Goal: Navigation & Orientation: Find specific page/section

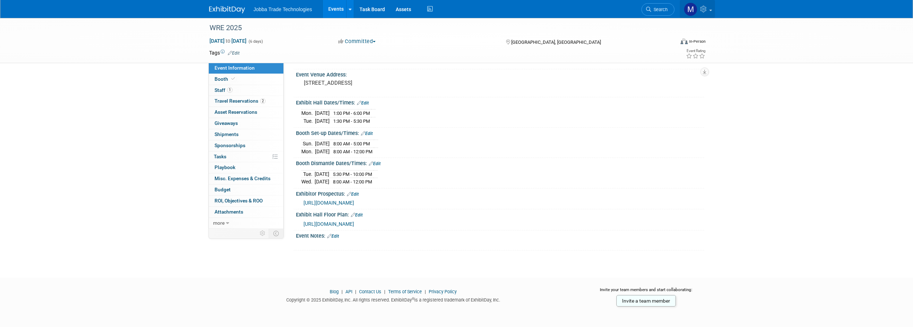
click at [702, 9] on icon at bounding box center [704, 9] width 8 height 6
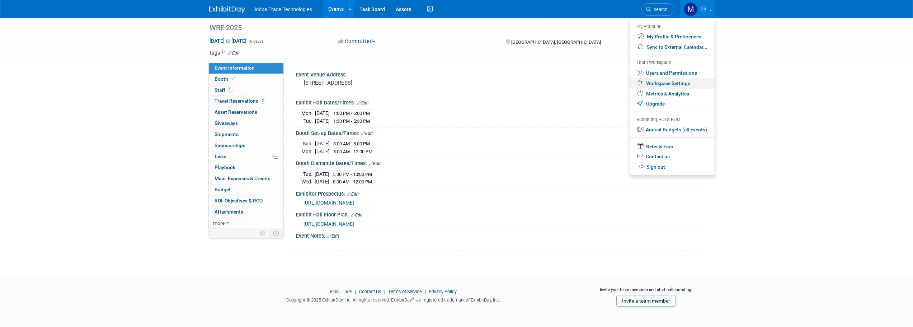
click at [682, 78] on link "Workspace Settings" at bounding box center [672, 83] width 84 height 10
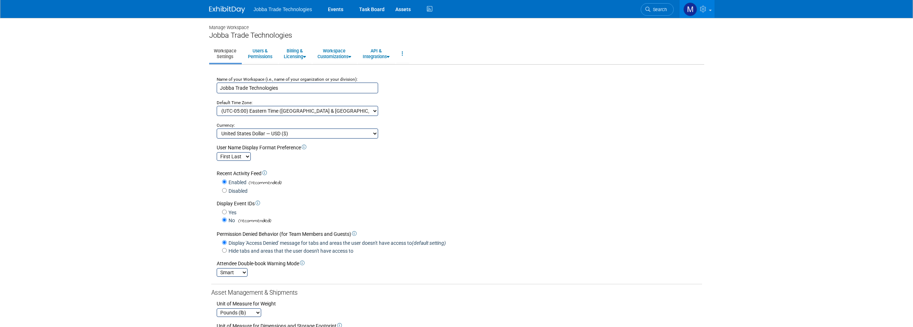
click at [691, 8] on img at bounding box center [690, 10] width 14 height 14
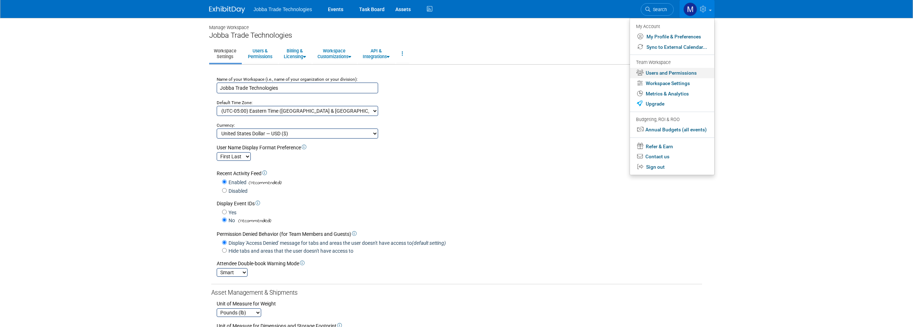
click at [688, 70] on link "Users and Permissions" at bounding box center [672, 73] width 84 height 10
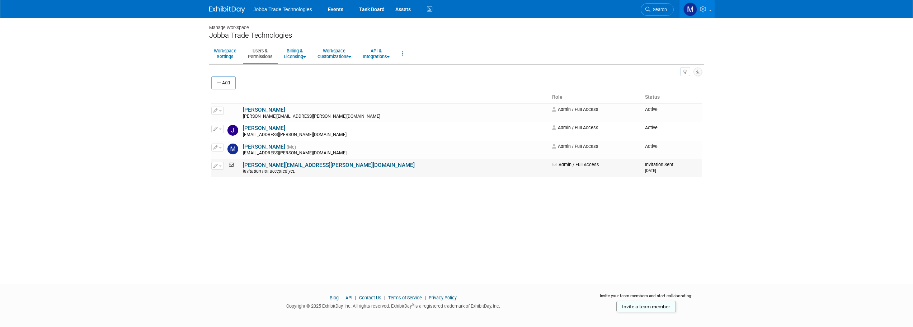
drag, startPoint x: 631, startPoint y: 170, endPoint x: 588, endPoint y: 164, distance: 43.5
click at [588, 164] on tr "Edit Zach.carpenter@jobba.com Invitation not accepted yet. Admin / Full Access …" at bounding box center [456, 168] width 491 height 18
click at [644, 163] on td "Invitation Sent 7/14/2025" at bounding box center [672, 168] width 60 height 18
click at [364, 205] on div "Manage Workspace Jobba Trade Technologies Workspace Settings Users & Permission…" at bounding box center [457, 144] width 506 height 253
click at [235, 87] on button "Add" at bounding box center [223, 82] width 24 height 13
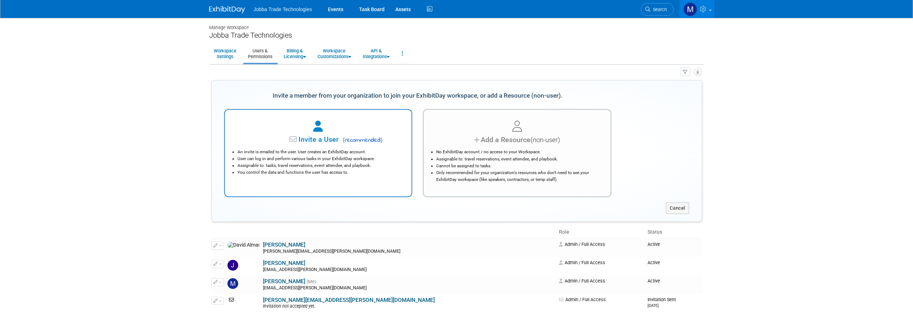
click at [325, 175] on li "You control the data and functions the user has access to." at bounding box center [319, 172] width 165 height 7
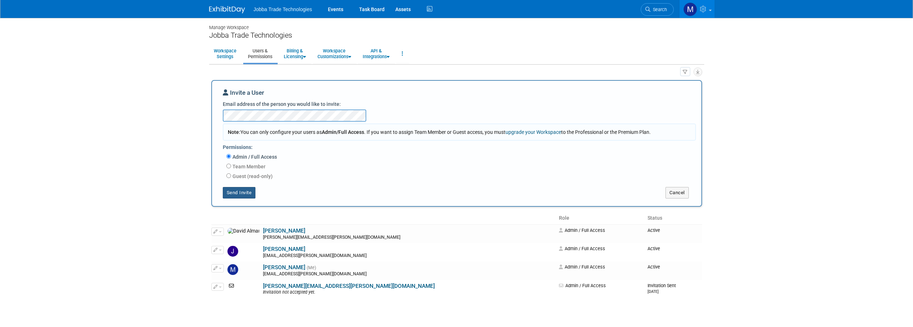
click at [236, 194] on button "Send Invite" at bounding box center [239, 192] width 33 height 11
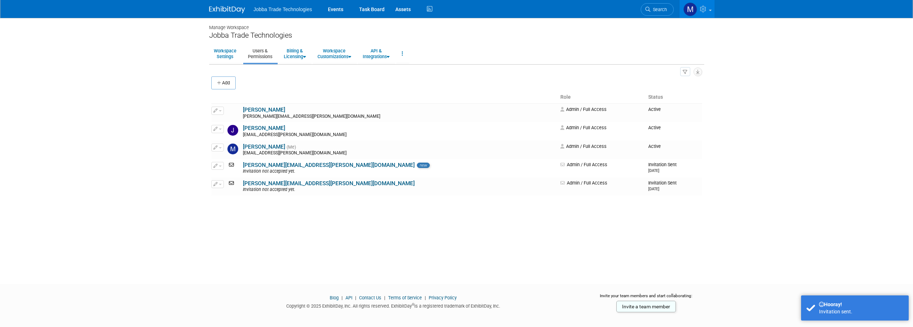
drag, startPoint x: 218, startPoint y: 84, endPoint x: 228, endPoint y: 86, distance: 10.2
click at [218, 84] on icon "button" at bounding box center [219, 83] width 5 height 5
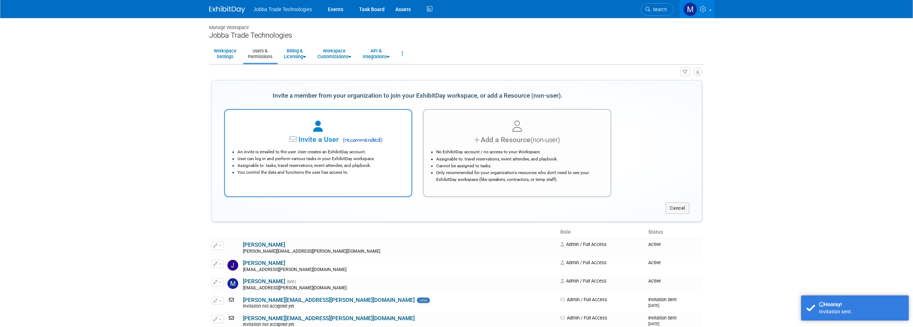
click at [328, 139] on span "Invite a User" at bounding box center [296, 139] width 85 height 8
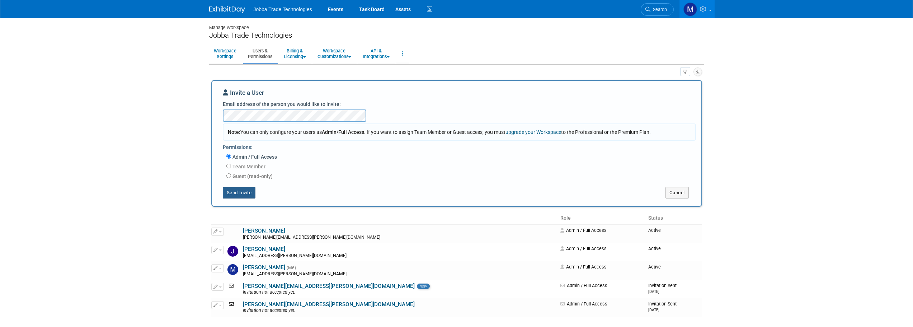
click at [245, 195] on button "Send Invite" at bounding box center [239, 192] width 33 height 11
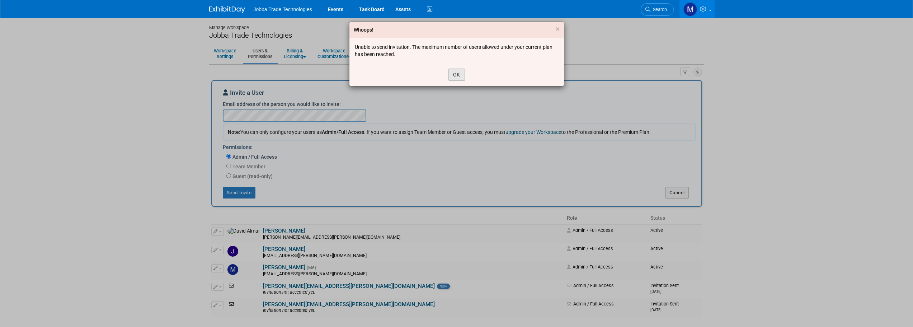
click at [456, 79] on button "OK" at bounding box center [456, 75] width 16 height 12
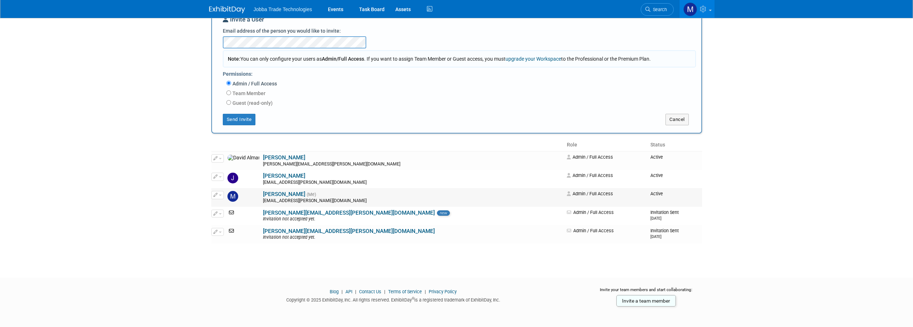
scroll to position [75, 0]
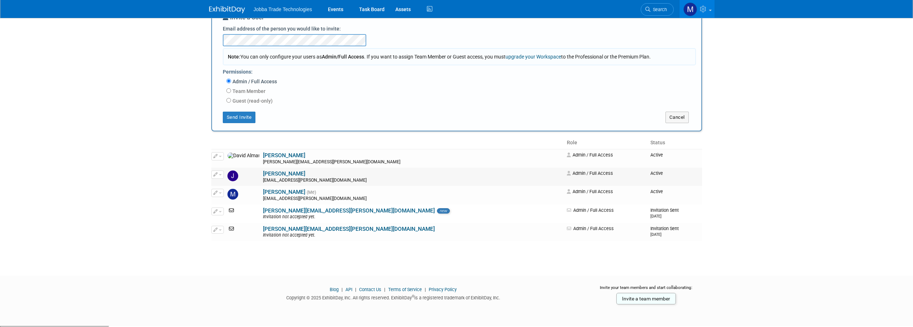
click at [221, 177] on button "button" at bounding box center [217, 174] width 13 height 8
click at [564, 183] on td "Admin / Full Access" at bounding box center [606, 176] width 84 height 18
drag, startPoint x: 215, startPoint y: 180, endPoint x: 222, endPoint y: 173, distance: 9.4
click at [222, 173] on td "Edit Impersonate" at bounding box center [218, 176] width 14 height 18
click at [222, 173] on button "button" at bounding box center [217, 174] width 13 height 8
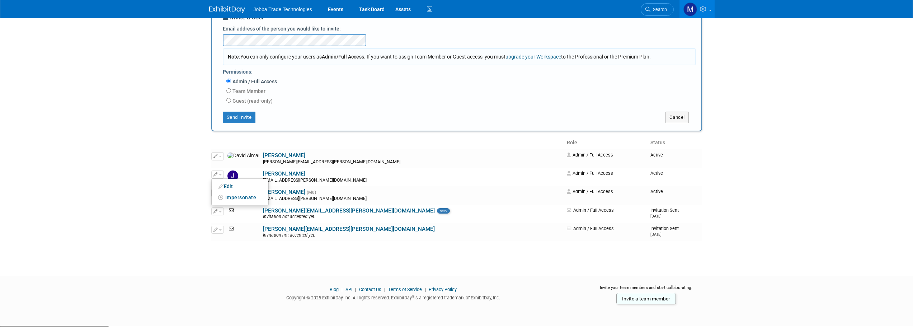
click at [171, 178] on body "Jobba Trade Technologies Events Task Board Assets Activity Feed" at bounding box center [456, 88] width 913 height 327
click at [220, 177] on button "button" at bounding box center [217, 174] width 13 height 8
click at [738, 163] on body "Jobba Trade Technologies Events Task Board Assets Activity Feed" at bounding box center [456, 88] width 913 height 327
click at [647, 178] on td "Active" at bounding box center [674, 176] width 54 height 18
click at [686, 119] on button "Cancel" at bounding box center [676, 117] width 23 height 11
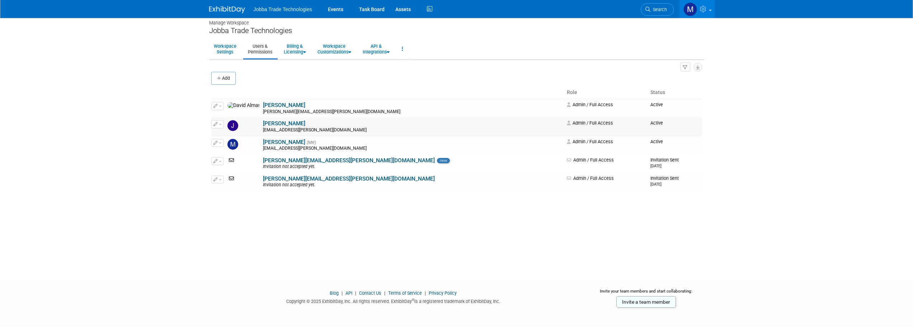
scroll to position [0, 0]
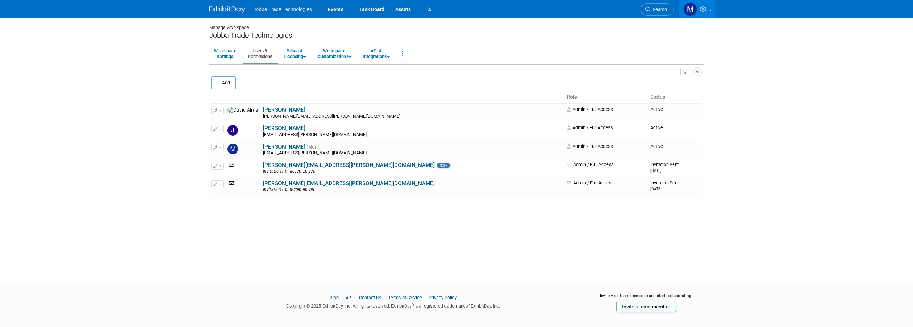
click at [227, 7] on img at bounding box center [227, 9] width 36 height 7
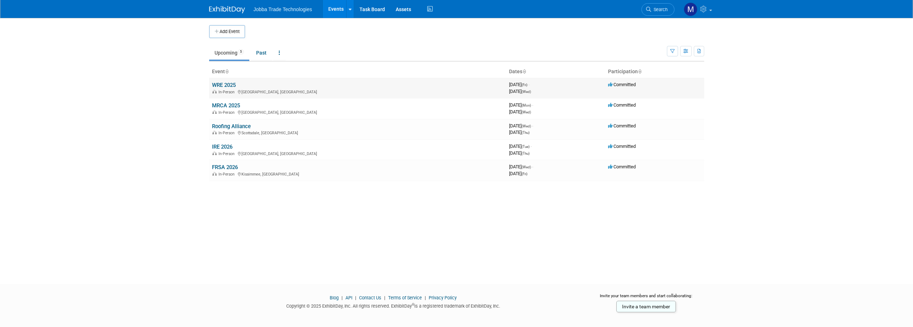
click at [227, 84] on link "WRE 2025" at bounding box center [224, 85] width 24 height 6
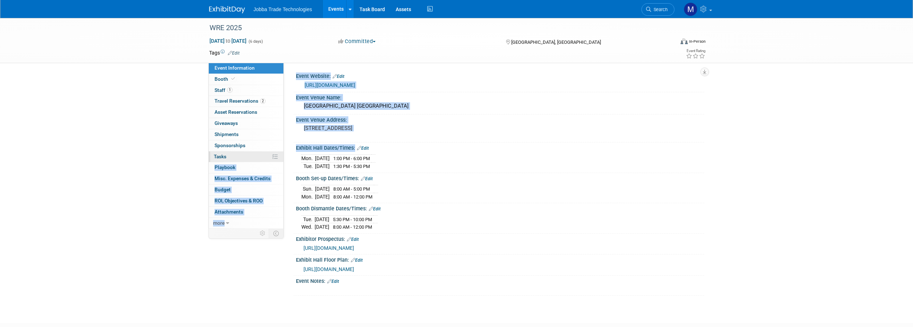
drag, startPoint x: 289, startPoint y: 157, endPoint x: 256, endPoint y: 153, distance: 33.2
click at [256, 153] on div "Event Information Event Info Booth Booth 1 Staff 1 Staff 2 Travel Reservations …" at bounding box center [457, 157] width 506 height 278
click at [371, 162] on td "1:30 PM - 5:30 PM" at bounding box center [351, 166] width 42 height 8
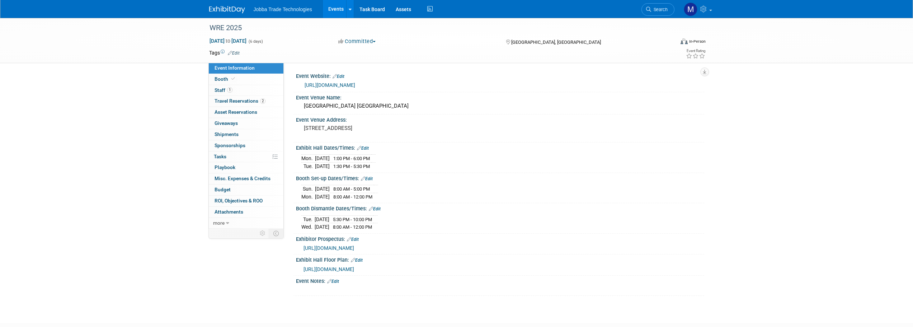
drag, startPoint x: 388, startPoint y: 164, endPoint x: 297, endPoint y: 160, distance: 90.5
click at [297, 160] on div "[DATE] 1:00 PM - 6:00 PM [DATE] 1:30 PM - 5:30 PM Save Changes Cancel" at bounding box center [500, 161] width 408 height 20
click at [369, 161] on td "1:00 PM - 6:00 PM" at bounding box center [351, 159] width 42 height 8
drag, startPoint x: 396, startPoint y: 191, endPoint x: 312, endPoint y: 185, distance: 84.1
click at [312, 185] on div "[DATE] 8:00 AM - 5:00 PM [DATE] 8:00 AM - 12:00 PM" at bounding box center [499, 191] width 397 height 17
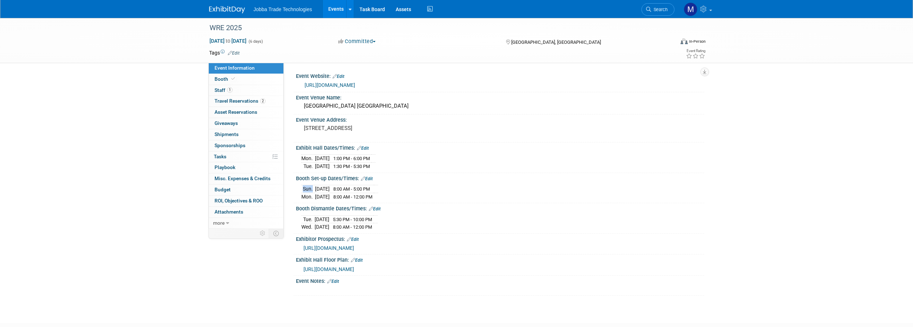
click at [406, 190] on div "[DATE] 8:00 AM - 5:00 PM [DATE] 8:00 AM - 12:00 PM" at bounding box center [499, 191] width 397 height 17
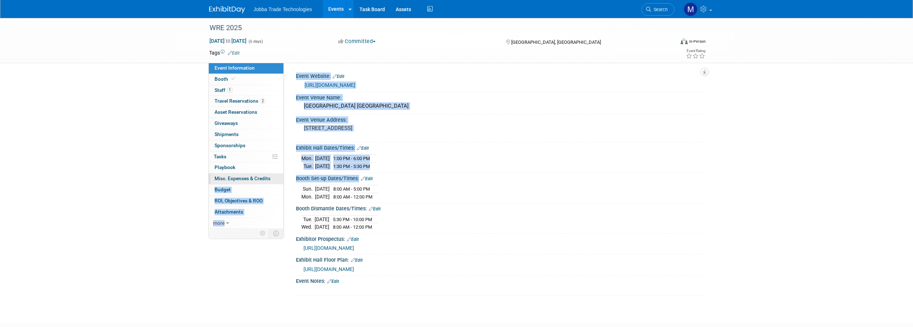
drag, startPoint x: 395, startPoint y: 194, endPoint x: 280, endPoint y: 183, distance: 116.1
click at [280, 183] on div "Event Information Event Info Booth Booth 1 Staff 1 Staff 2 Travel Reservations …" at bounding box center [457, 157] width 506 height 278
click at [485, 198] on div "[DATE] 8:00 AM - 5:00 PM [DATE] 8:00 AM - 12:00 PM" at bounding box center [499, 191] width 397 height 17
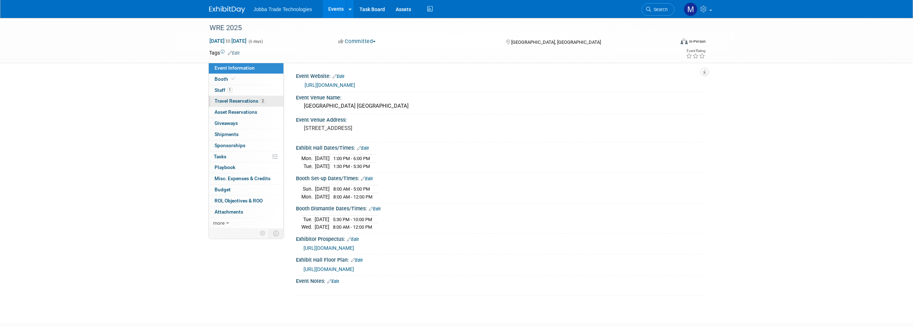
click at [249, 101] on span "Travel Reservations 2" at bounding box center [239, 101] width 51 height 6
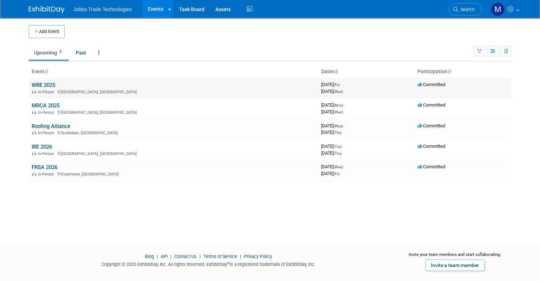
click at [48, 84] on link "WRE 2025" at bounding box center [44, 85] width 24 height 6
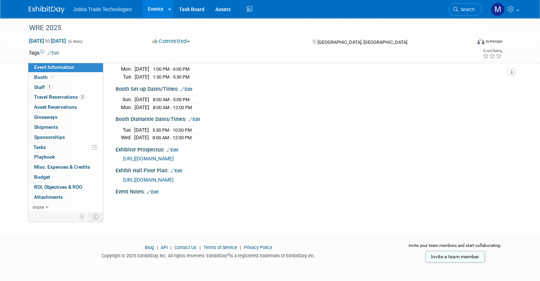
scroll to position [89, 0]
click at [36, 87] on span "Staff 1" at bounding box center [43, 87] width 18 height 6
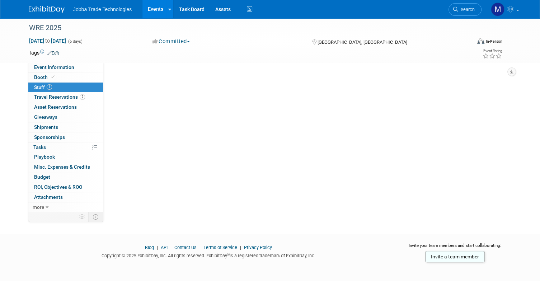
scroll to position [0, 0]
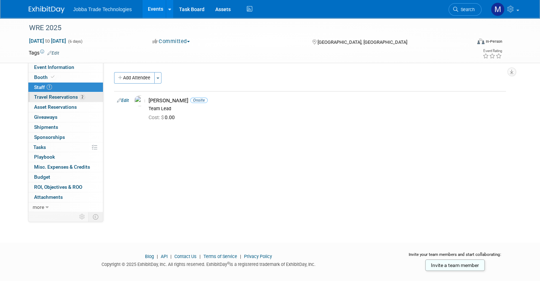
click at [46, 98] on span "Travel Reservations 2" at bounding box center [59, 97] width 51 height 6
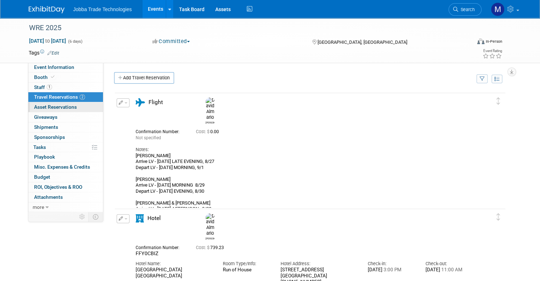
click at [52, 107] on span "Asset Reservations 0" at bounding box center [55, 107] width 43 height 6
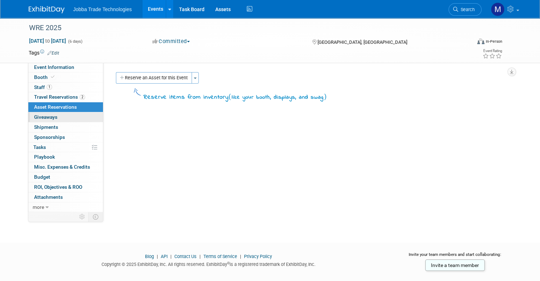
click at [53, 120] on link "0 Giveaways 0" at bounding box center [65, 117] width 75 height 10
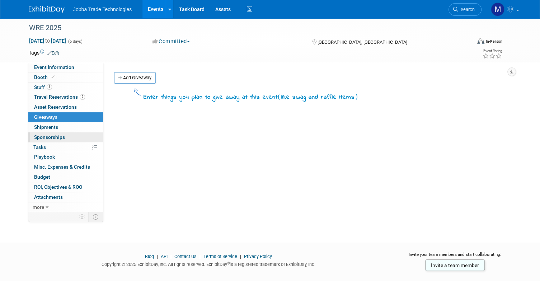
click at [54, 132] on link "0 Sponsorships 0" at bounding box center [65, 137] width 75 height 10
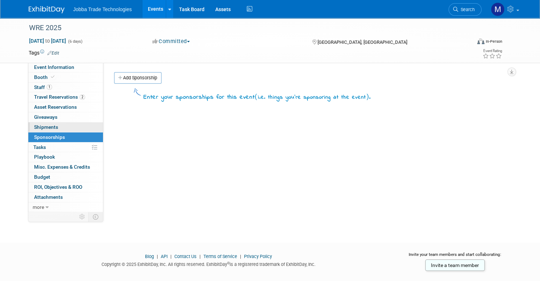
click at [53, 129] on span "Shipments 0" at bounding box center [46, 127] width 24 height 6
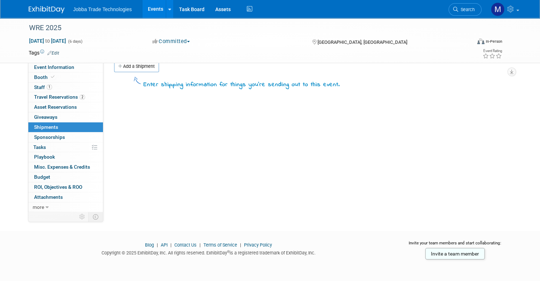
scroll to position [11, 0]
click at [65, 104] on link "0 Asset Reservations 0" at bounding box center [65, 107] width 75 height 10
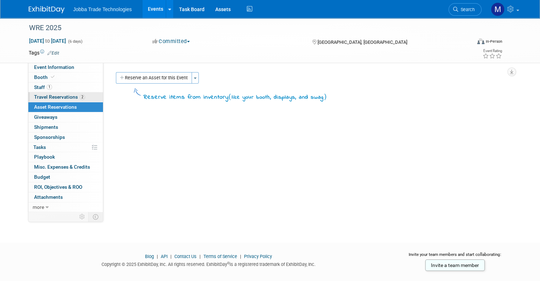
click at [69, 98] on span "Travel Reservations 2" at bounding box center [59, 97] width 51 height 6
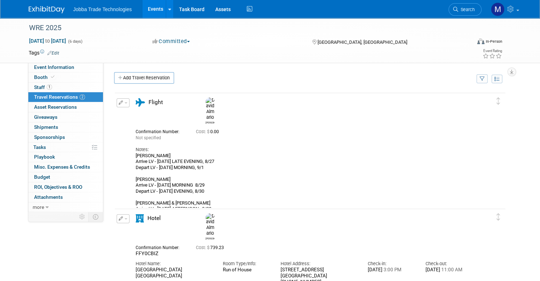
scroll to position [104, 0]
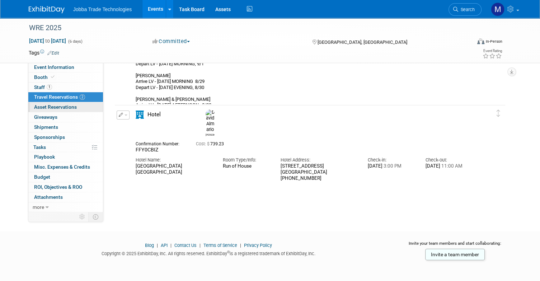
click at [65, 105] on span "Asset Reservations 0" at bounding box center [55, 107] width 43 height 6
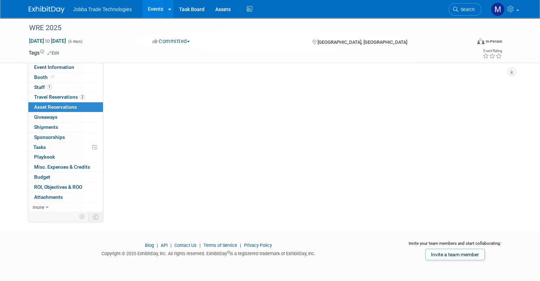
scroll to position [0, 0]
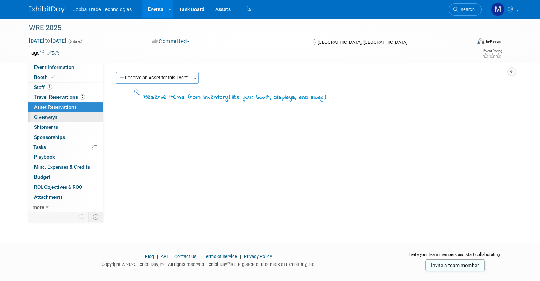
click at [55, 117] on span "Giveaways 0" at bounding box center [45, 117] width 23 height 6
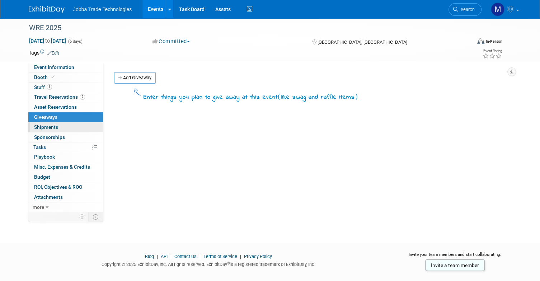
click at [51, 125] on span "Shipments 0" at bounding box center [46, 127] width 24 height 6
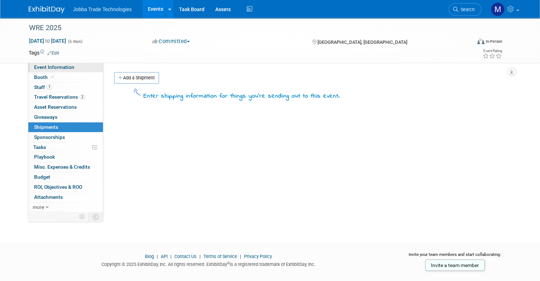
click at [55, 71] on link "Event Information" at bounding box center [65, 67] width 75 height 10
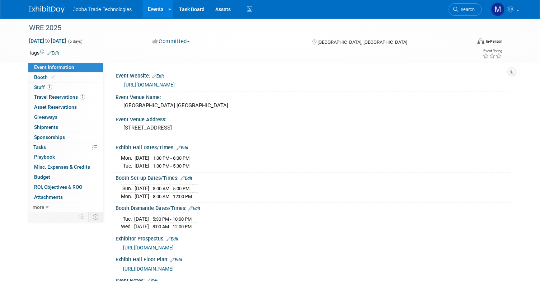
scroll to position [89, 0]
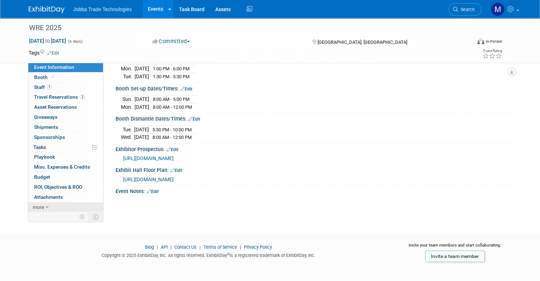
click at [46, 206] on icon at bounding box center [47, 207] width 3 height 5
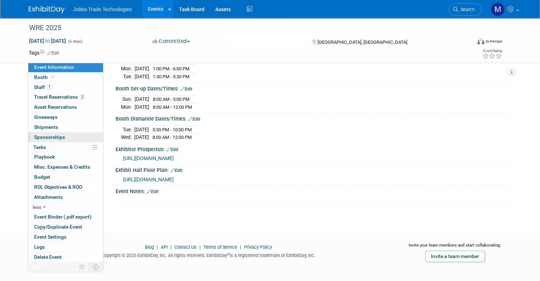
click at [51, 134] on span "Sponsorships 0" at bounding box center [49, 137] width 31 height 6
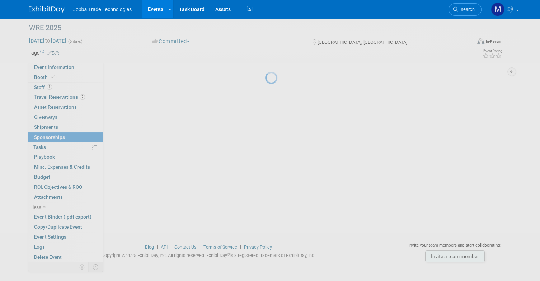
scroll to position [0, 0]
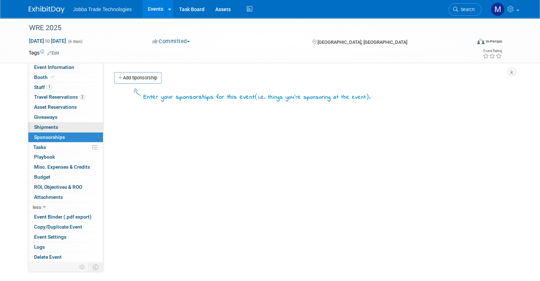
click at [52, 122] on link "0 Giveaways 0" at bounding box center [65, 117] width 75 height 10
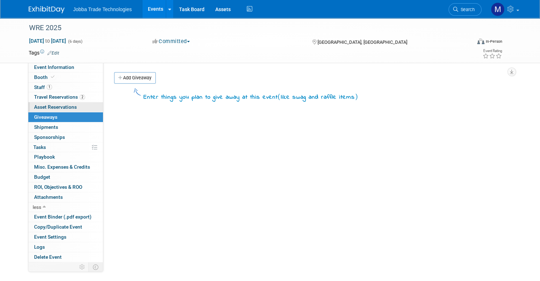
click at [53, 105] on span "Asset Reservations 0" at bounding box center [55, 107] width 43 height 6
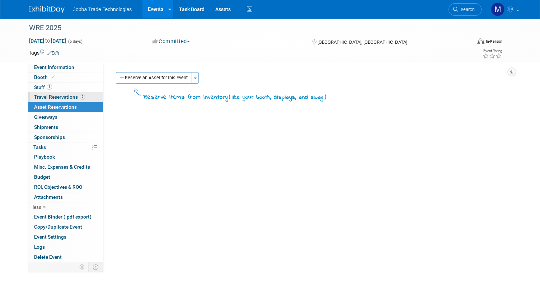
click at [55, 93] on link "2 Travel Reservations 2" at bounding box center [65, 97] width 75 height 10
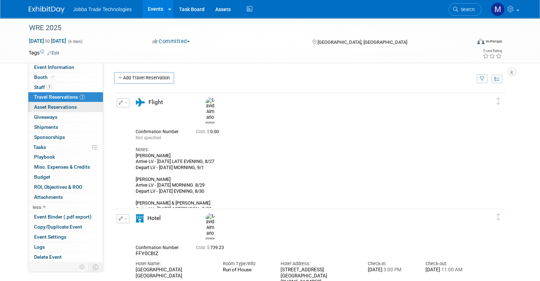
click at [45, 106] on span "Asset Reservations 0" at bounding box center [55, 107] width 43 height 6
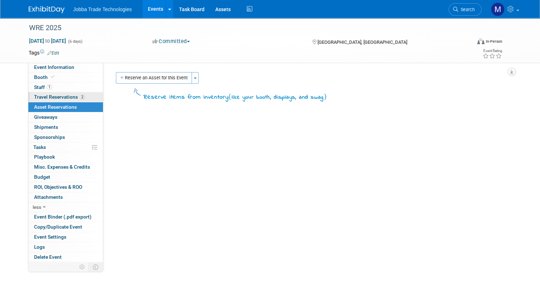
click at [52, 96] on span "Travel Reservations 2" at bounding box center [59, 97] width 51 height 6
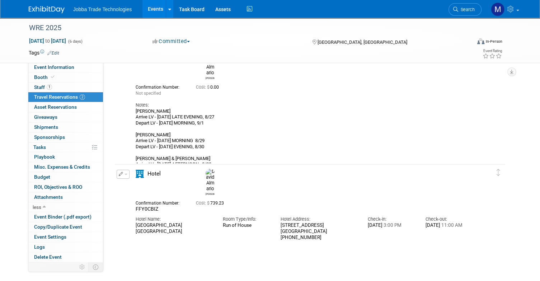
scroll to position [44, 0]
click at [65, 125] on link "0 Shipments 0" at bounding box center [65, 127] width 75 height 10
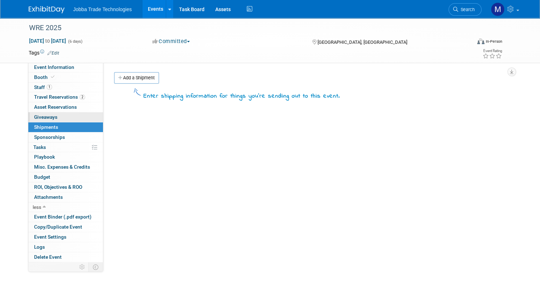
click at [66, 120] on link "0 Giveaways 0" at bounding box center [65, 117] width 75 height 10
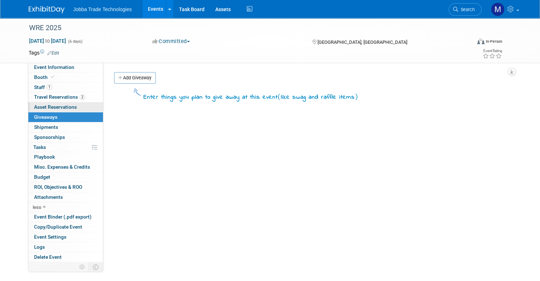
click at [71, 108] on span "Asset Reservations 0" at bounding box center [55, 107] width 43 height 6
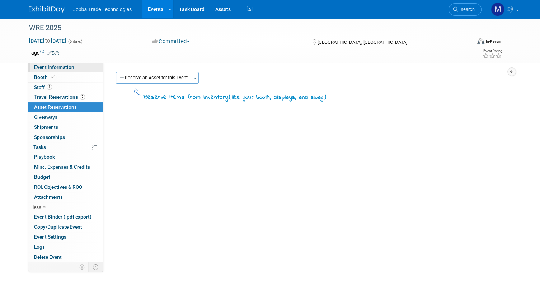
click at [70, 71] on link "Event Information" at bounding box center [65, 67] width 75 height 10
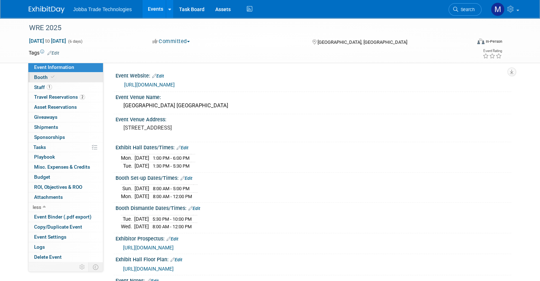
click at [40, 76] on span "Booth" at bounding box center [45, 77] width 22 height 6
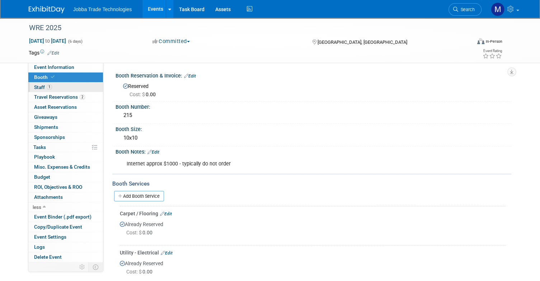
click at [39, 87] on span "Staff 1" at bounding box center [43, 87] width 18 height 6
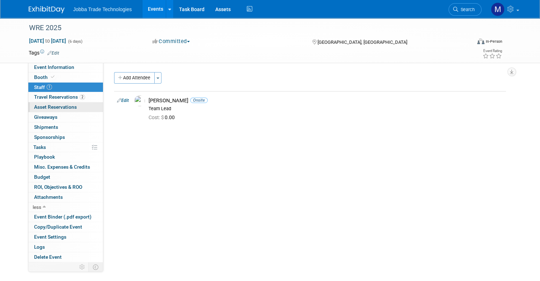
click at [49, 104] on span "Asset Reservations 0" at bounding box center [55, 107] width 43 height 6
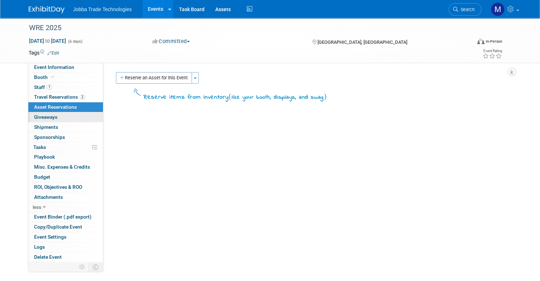
click at [49, 116] on span "Giveaways 0" at bounding box center [45, 117] width 23 height 6
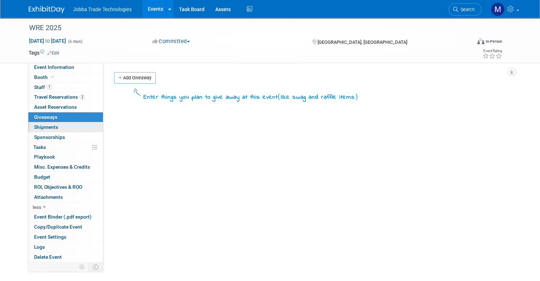
click at [47, 127] on span "Shipments 0" at bounding box center [46, 127] width 24 height 6
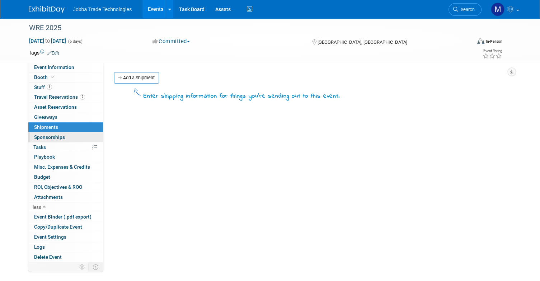
click at [49, 133] on link "0 Sponsorships 0" at bounding box center [65, 137] width 75 height 10
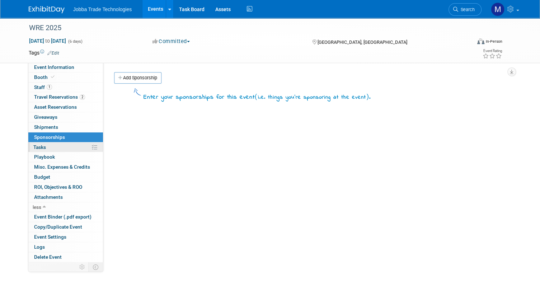
click at [49, 147] on link "0% Tasks 0%" at bounding box center [65, 147] width 75 height 10
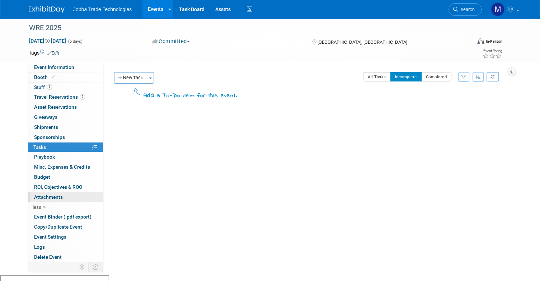
click at [56, 195] on span "Attachments 0" at bounding box center [48, 197] width 29 height 6
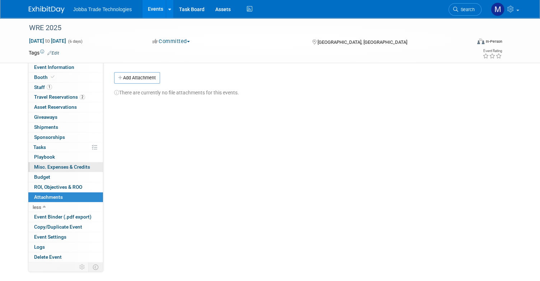
click at [61, 167] on span "Misc. Expenses & Credits 0" at bounding box center [62, 167] width 56 height 6
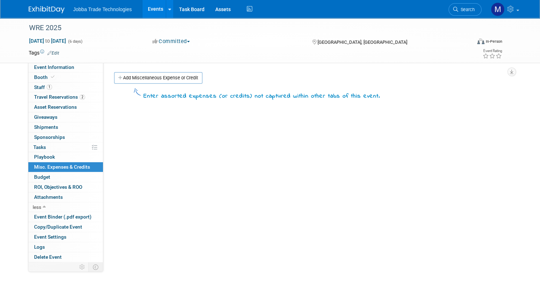
click at [56, 170] on link "0 Misc. Expenses & Credits 0" at bounding box center [65, 167] width 75 height 10
click at [55, 174] on link "Budget" at bounding box center [65, 177] width 75 height 10
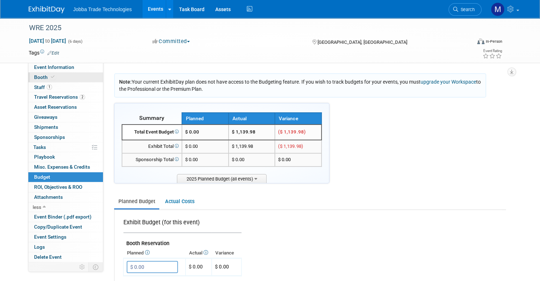
click at [59, 76] on link "Booth" at bounding box center [65, 77] width 75 height 10
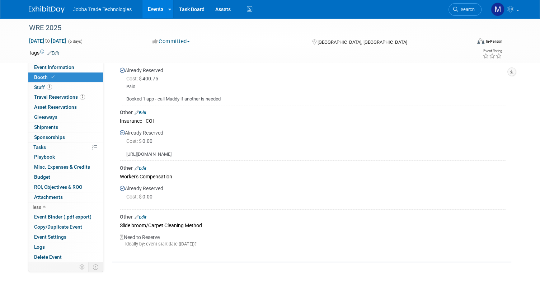
scroll to position [291, 0]
click at [227, 155] on div "[URL][DOMAIN_NAME]" at bounding box center [313, 151] width 386 height 13
click at [224, 152] on div "[URL][DOMAIN_NAME]" at bounding box center [313, 151] width 386 height 13
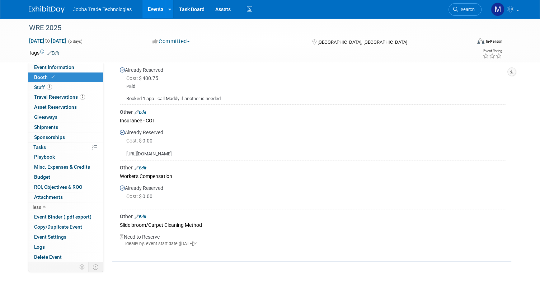
click at [242, 152] on div "[URL][DOMAIN_NAME]" at bounding box center [313, 151] width 386 height 13
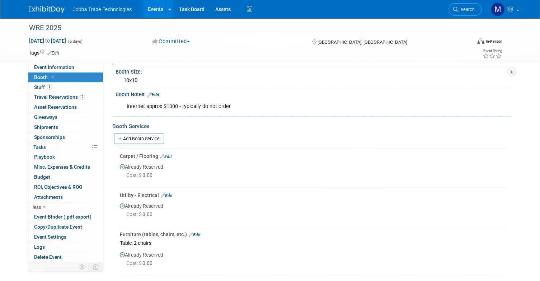
scroll to position [0, 0]
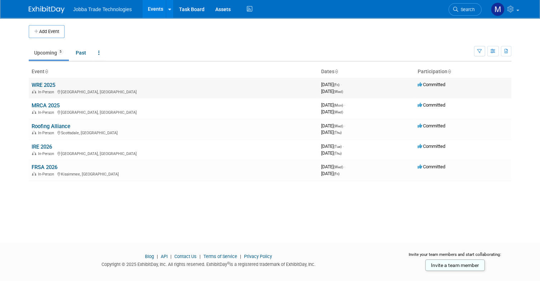
click at [51, 82] on link "WRE 2025" at bounding box center [44, 85] width 24 height 6
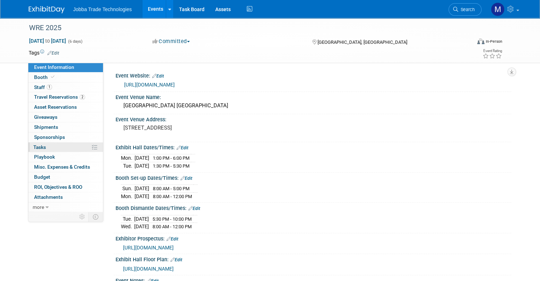
click at [39, 147] on span "Tasks 0%" at bounding box center [39, 147] width 13 height 6
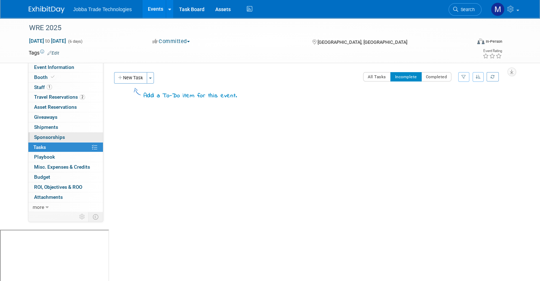
click at [46, 137] on span "Sponsorships 0" at bounding box center [49, 137] width 31 height 6
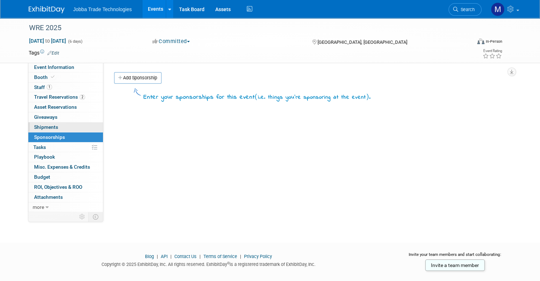
click at [46, 131] on link "0 Shipments 0" at bounding box center [65, 127] width 75 height 10
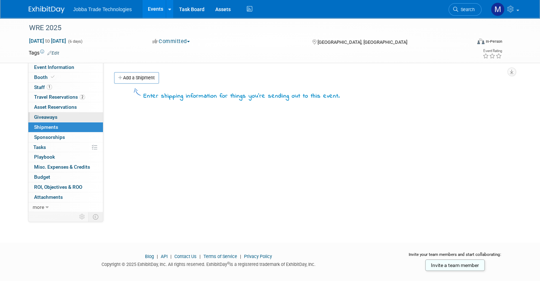
click at [49, 118] on span "Giveaways 0" at bounding box center [45, 117] width 23 height 6
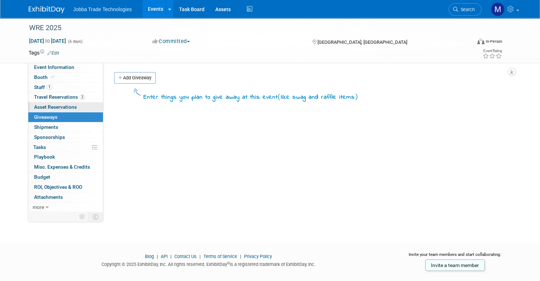
click at [57, 107] on span "Asset Reservations 0" at bounding box center [55, 107] width 43 height 6
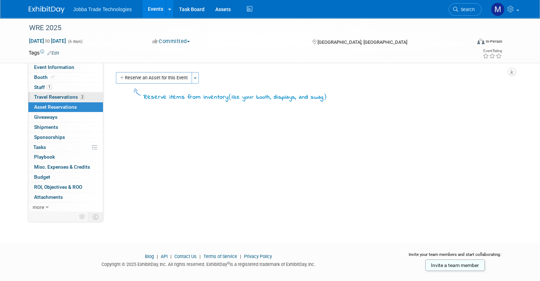
click at [60, 98] on span "Travel Reservations 2" at bounding box center [59, 97] width 51 height 6
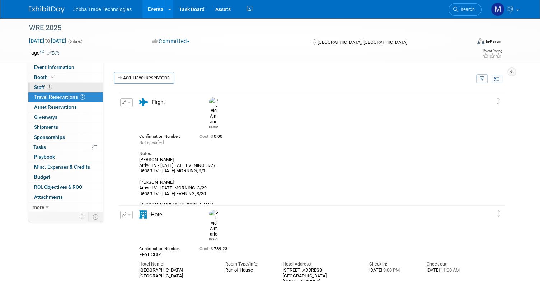
click at [61, 90] on link "1 Staff 1" at bounding box center [65, 87] width 75 height 10
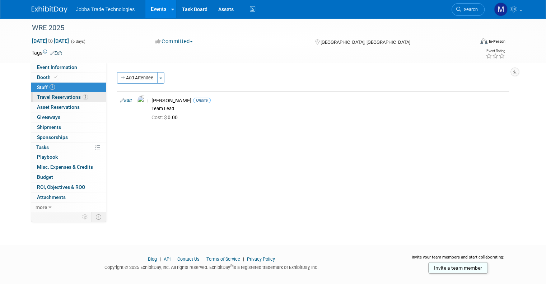
click at [55, 96] on span "Travel Reservations 2" at bounding box center [62, 97] width 51 height 6
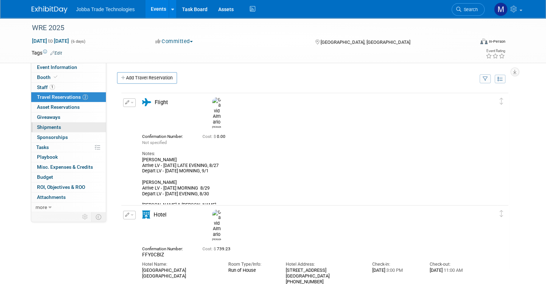
scroll to position [101, 0]
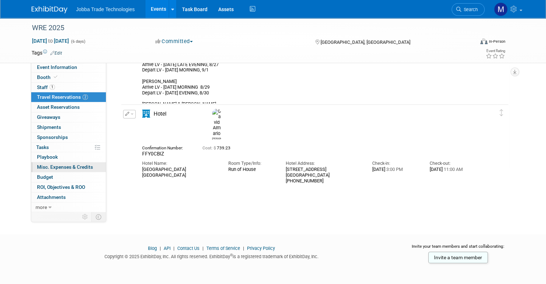
click at [54, 162] on link "0 Misc. Expenses & Credits 0" at bounding box center [68, 167] width 75 height 10
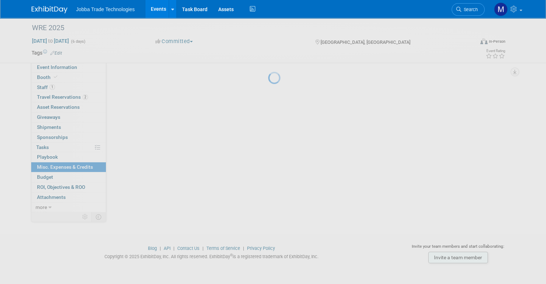
scroll to position [0, 0]
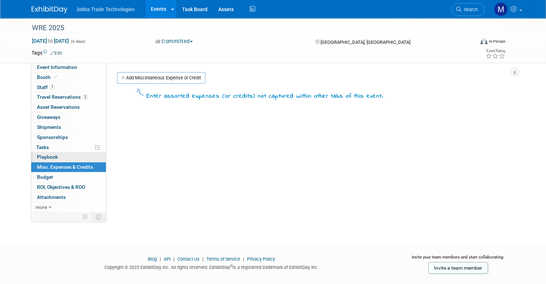
click at [53, 155] on link "0 Playbook 0" at bounding box center [68, 157] width 75 height 10
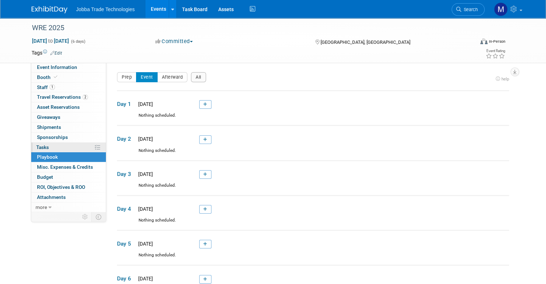
click at [48, 148] on link "0% Tasks 0%" at bounding box center [68, 147] width 75 height 10
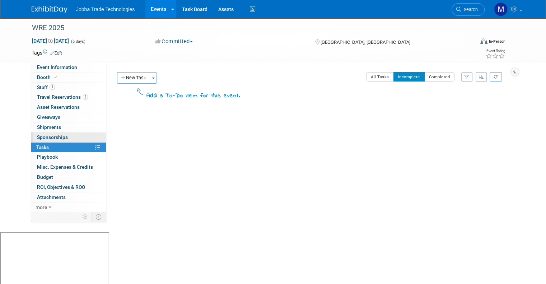
click at [59, 137] on span "Sponsorships 0" at bounding box center [52, 137] width 31 height 6
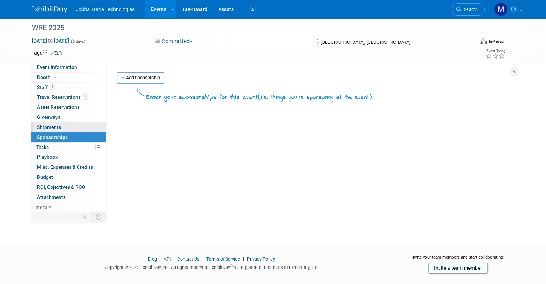
click at [51, 127] on span "Shipments 0" at bounding box center [49, 127] width 24 height 6
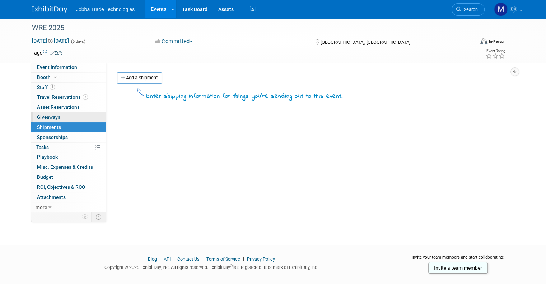
click at [52, 117] on span "Giveaways 0" at bounding box center [48, 117] width 23 height 6
